Goal: Information Seeking & Learning: Learn about a topic

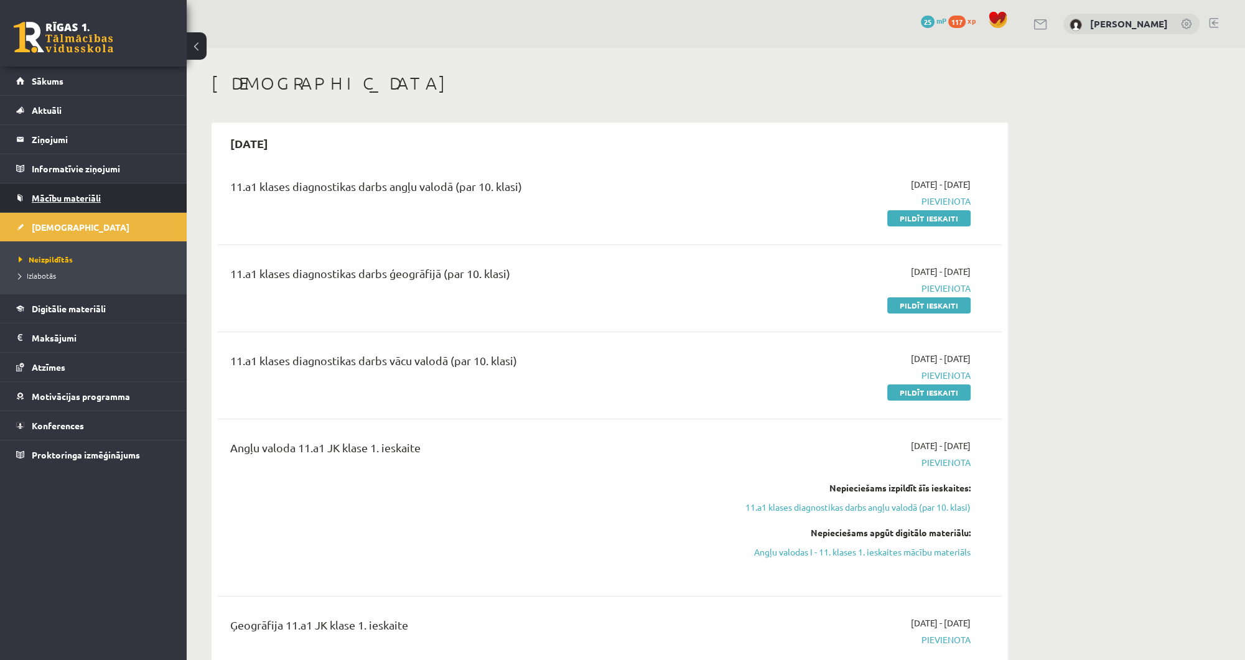
click at [124, 193] on link "Mācību materiāli" at bounding box center [93, 198] width 155 height 29
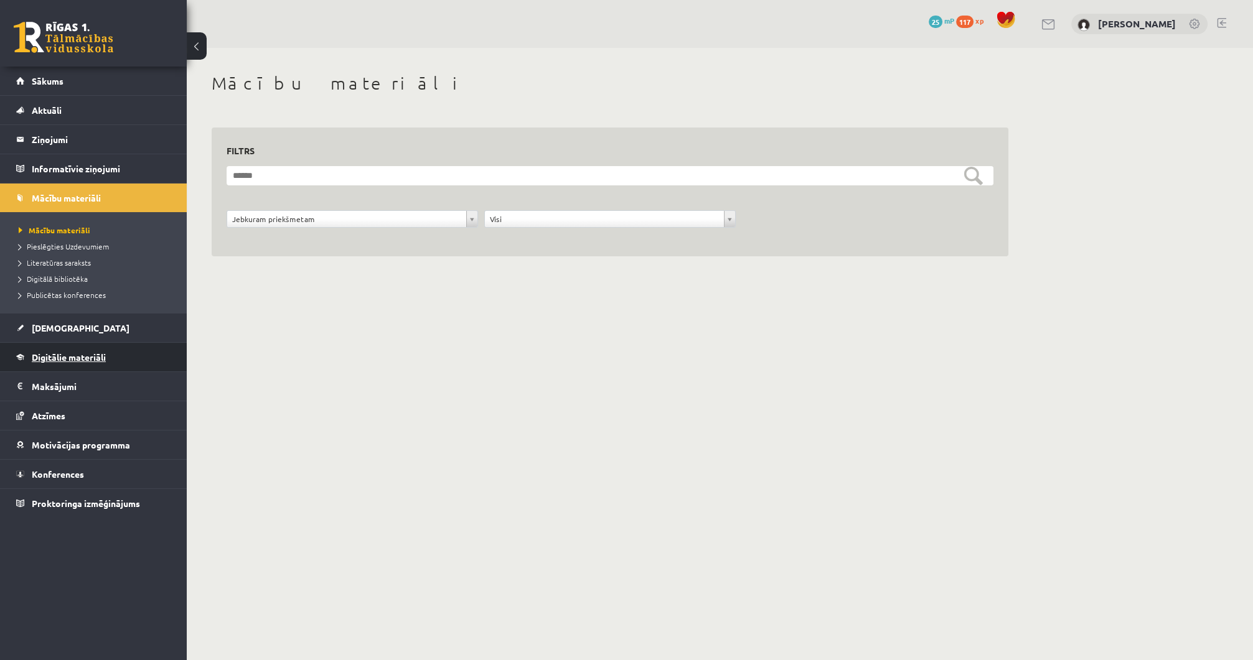
click at [123, 360] on link "Digitālie materiāli" at bounding box center [93, 357] width 155 height 29
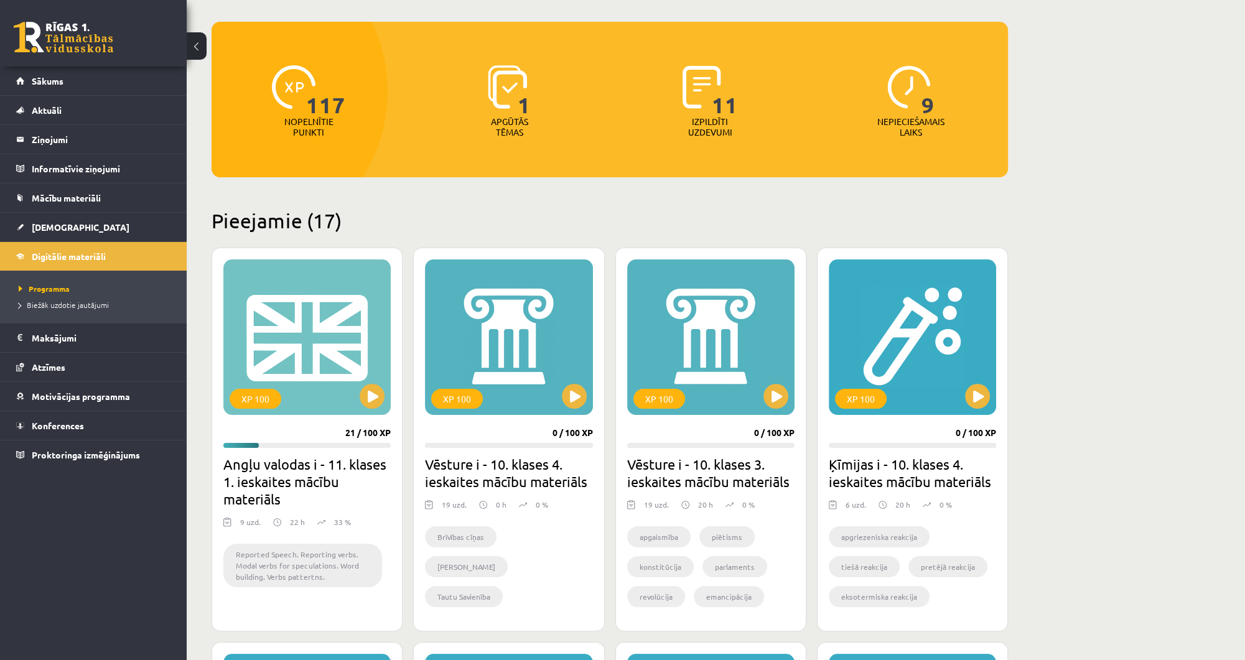
scroll to position [149, 0]
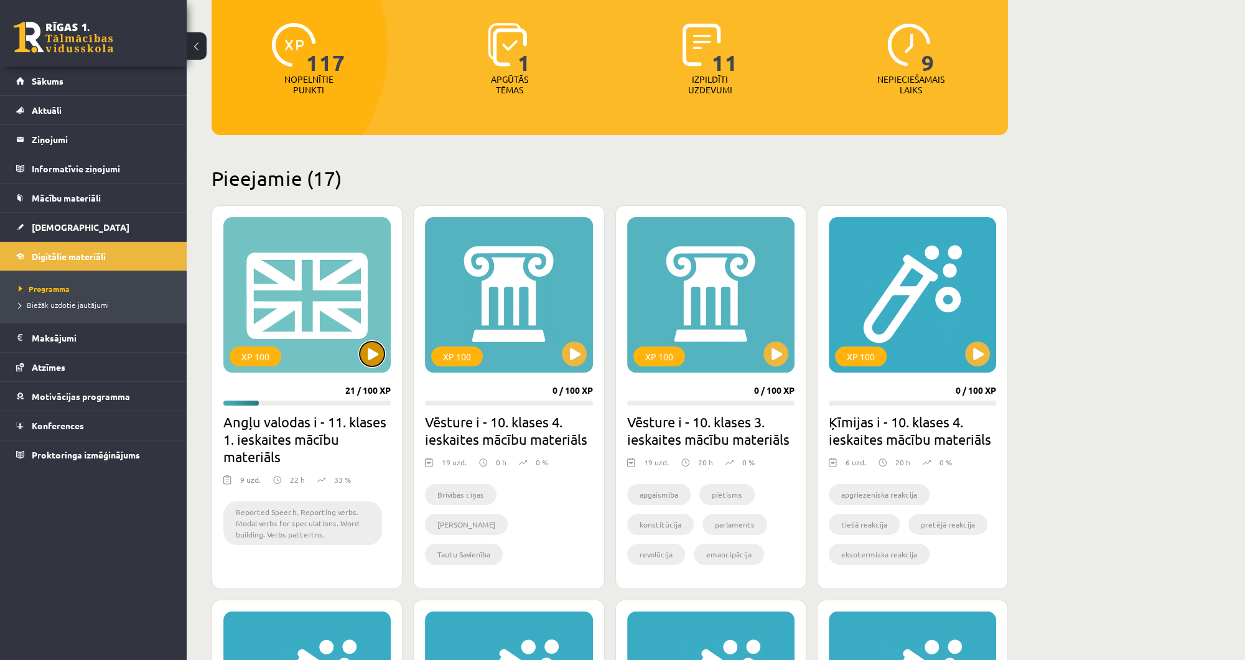
click at [371, 355] on button at bounding box center [372, 354] width 25 height 25
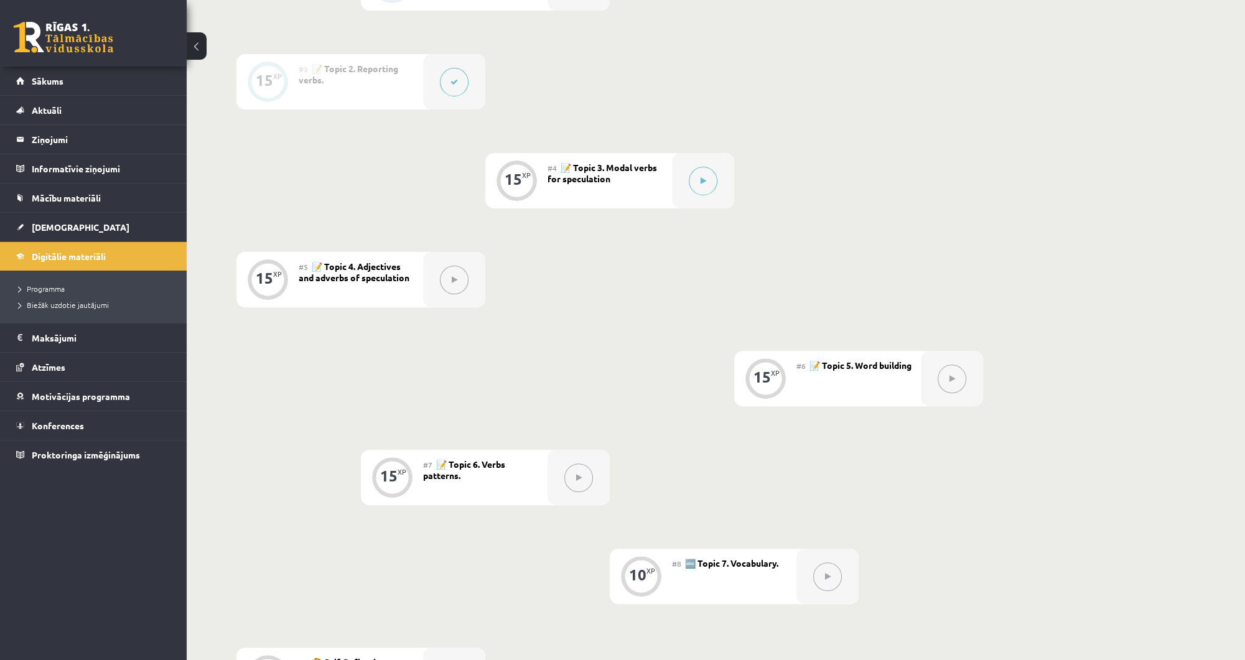
scroll to position [647, 0]
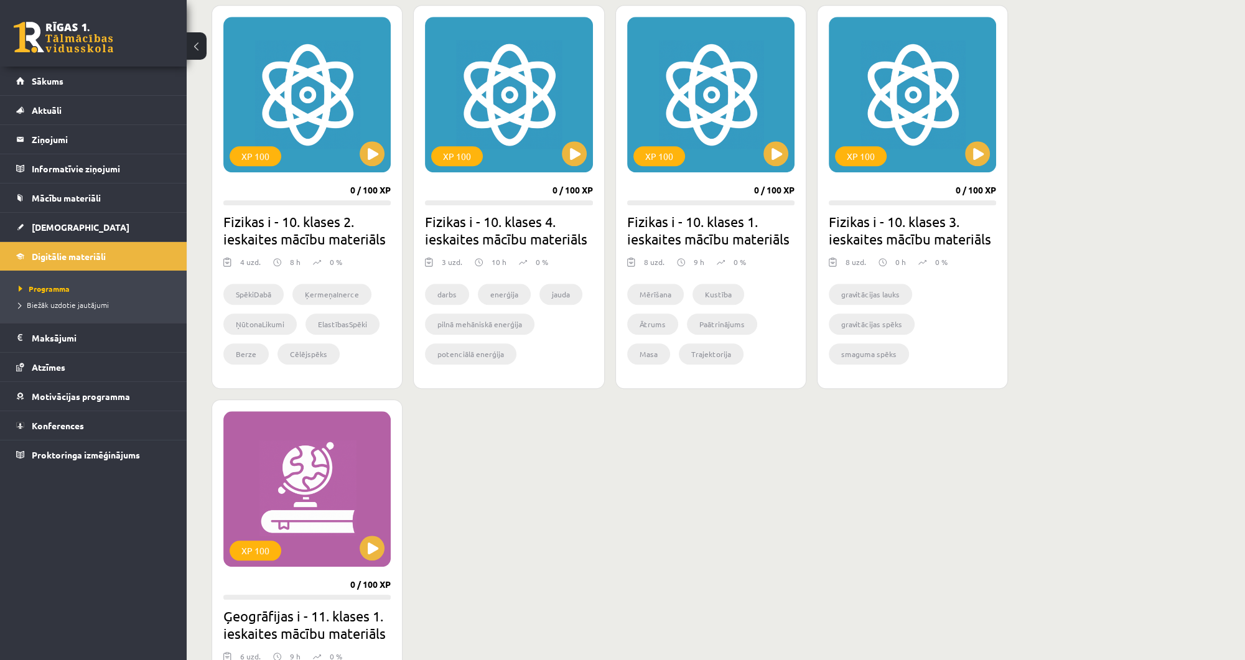
scroll to position [1643, 0]
